Goal: Find specific page/section: Locate a particular part of the current website

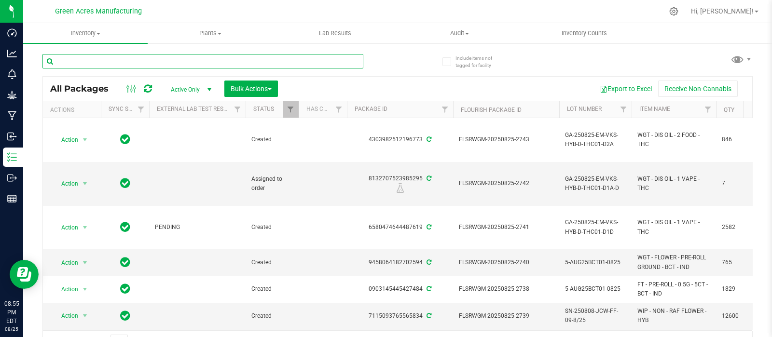
click at [175, 61] on input "text" at bounding box center [202, 61] width 321 height 14
paste input "GA-0515-GPE-LB-01-CRUMBLE03"
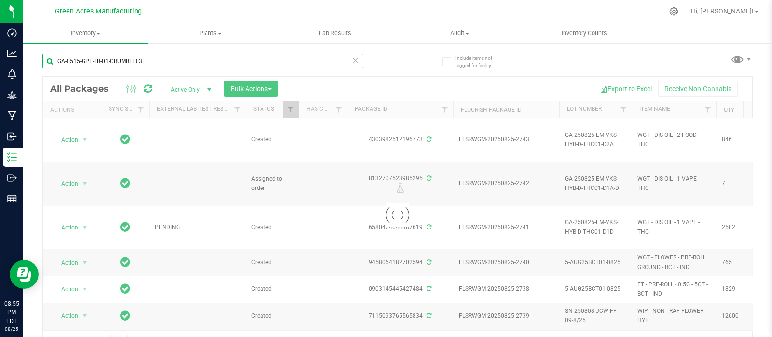
drag, startPoint x: 152, startPoint y: 64, endPoint x: 51, endPoint y: 60, distance: 101.3
click at [51, 60] on input "GA-0515-GPE-LB-01-CRUMBLE03" at bounding box center [202, 61] width 321 height 14
type input "GA-0515-GPE-LB-01-CRUMBLE03"
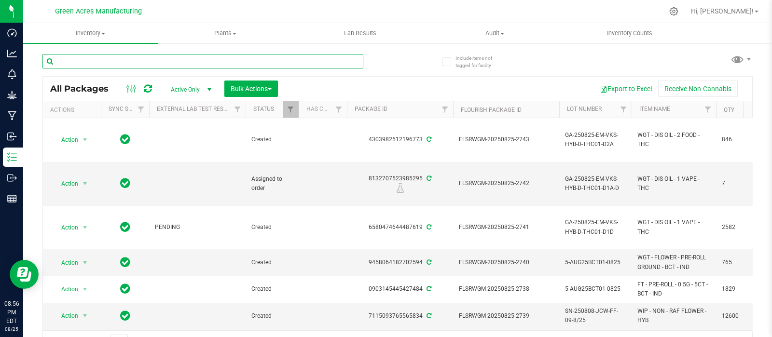
click at [212, 63] on input "text" at bounding box center [202, 61] width 321 height 14
paste input "GA-250825-CV-CKZ-D-THCA15"
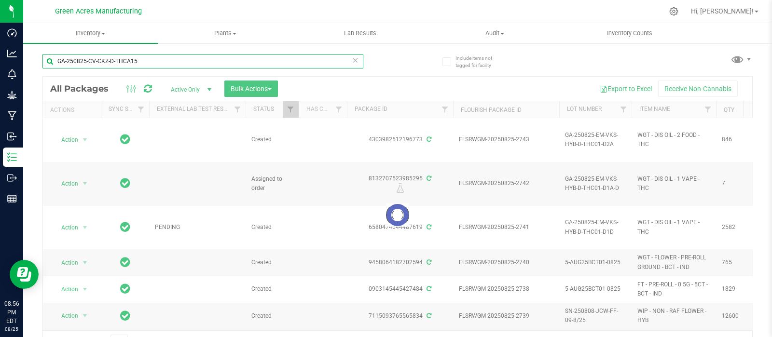
drag, startPoint x: 139, startPoint y: 64, endPoint x: 56, endPoint y: 61, distance: 83.0
click at [56, 61] on input "GA-250825-CV-CKZ-D-THCA15" at bounding box center [202, 61] width 321 height 14
type input "GA-250825-CV-CKZ-D-THCA15"
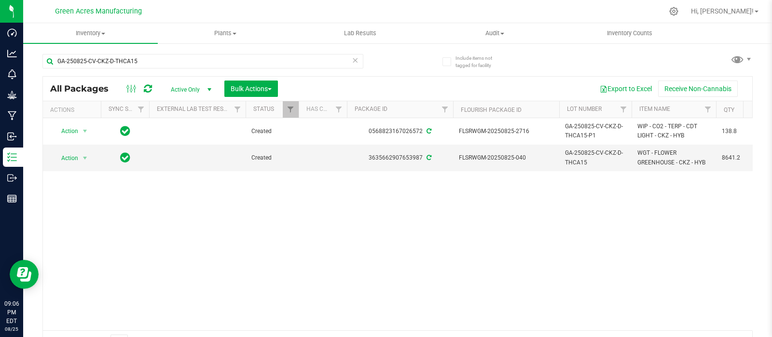
click at [109, 220] on div "Action Action Adjust qty Create package Edit attributes Global inventory Locate…" at bounding box center [397, 224] width 709 height 212
